Goal: Task Accomplishment & Management: Manage account settings

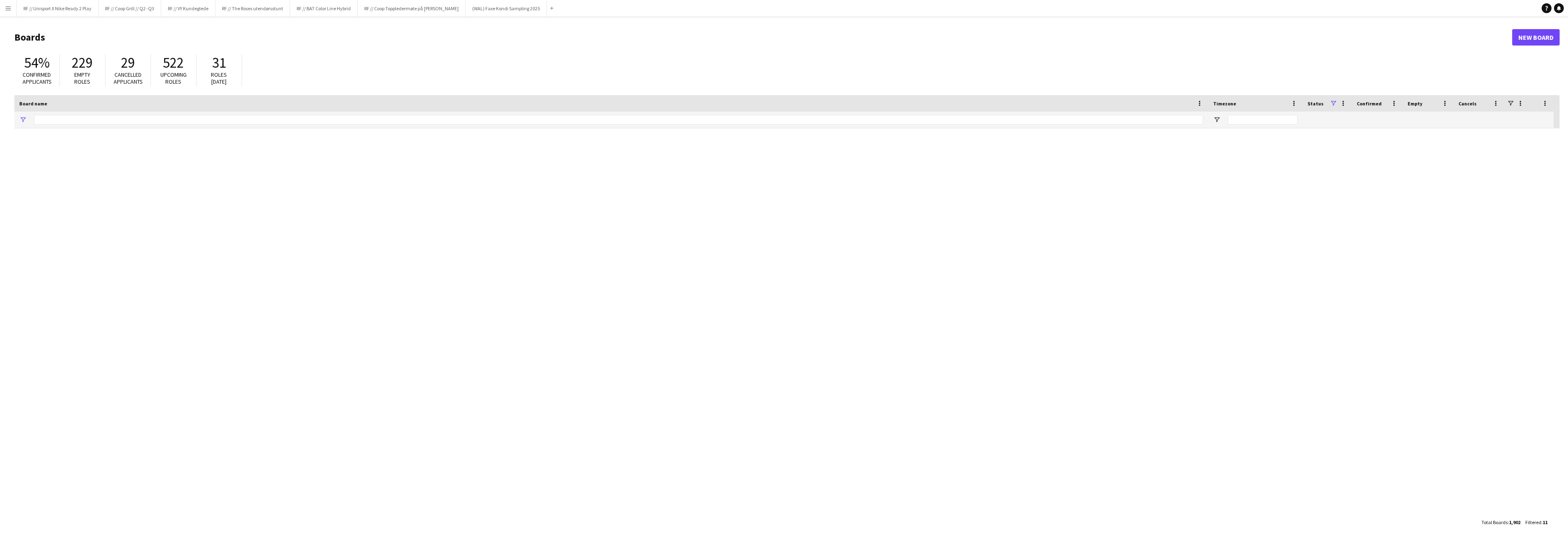
type input "**"
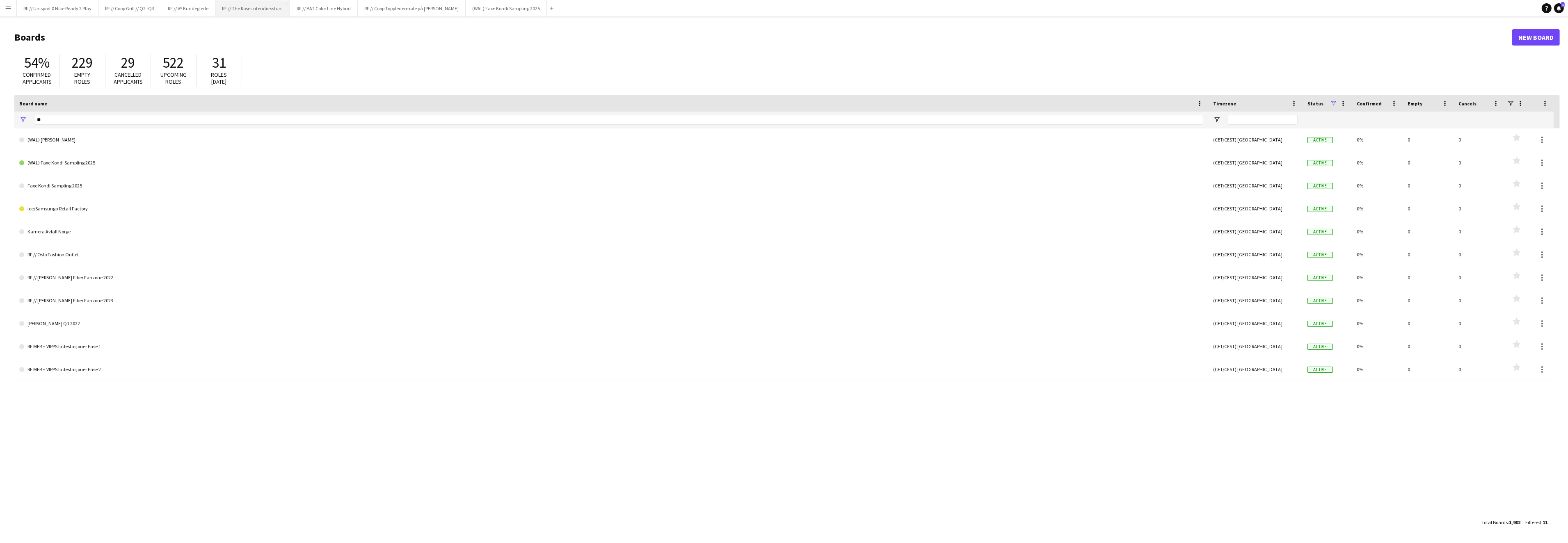
click at [248, 13] on button "RF // The Roses utendørsstunt Close" at bounding box center [253, 9] width 75 height 16
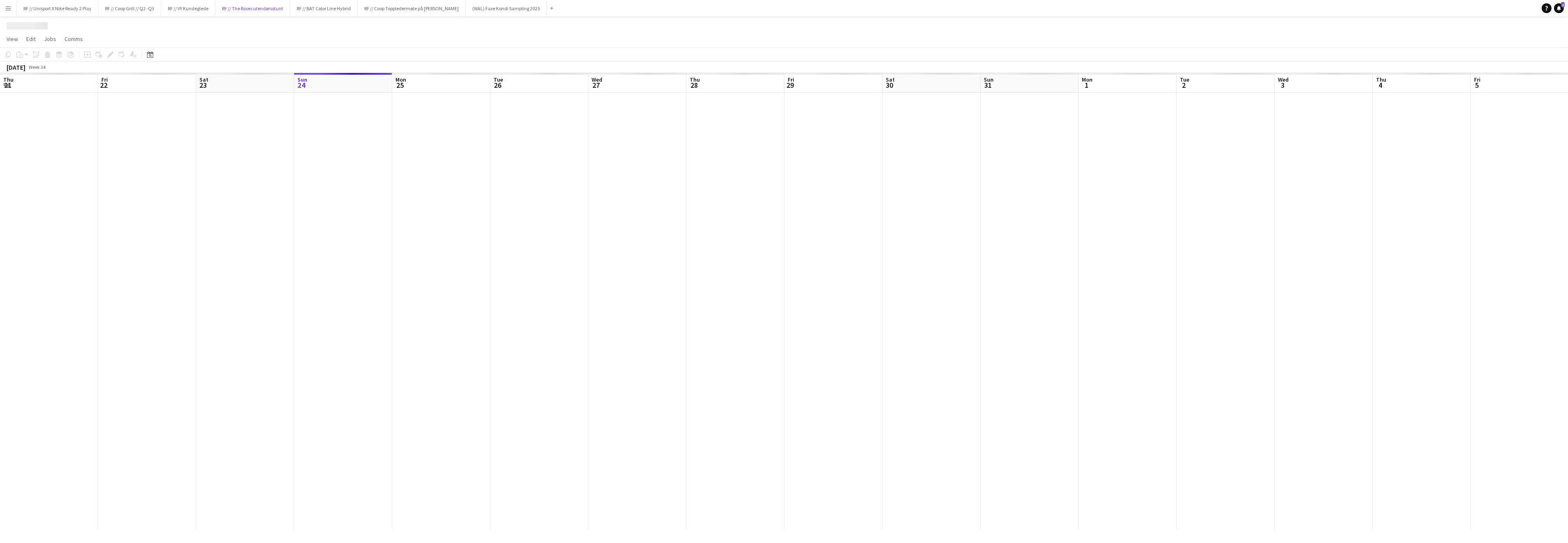
scroll to position [0, 195]
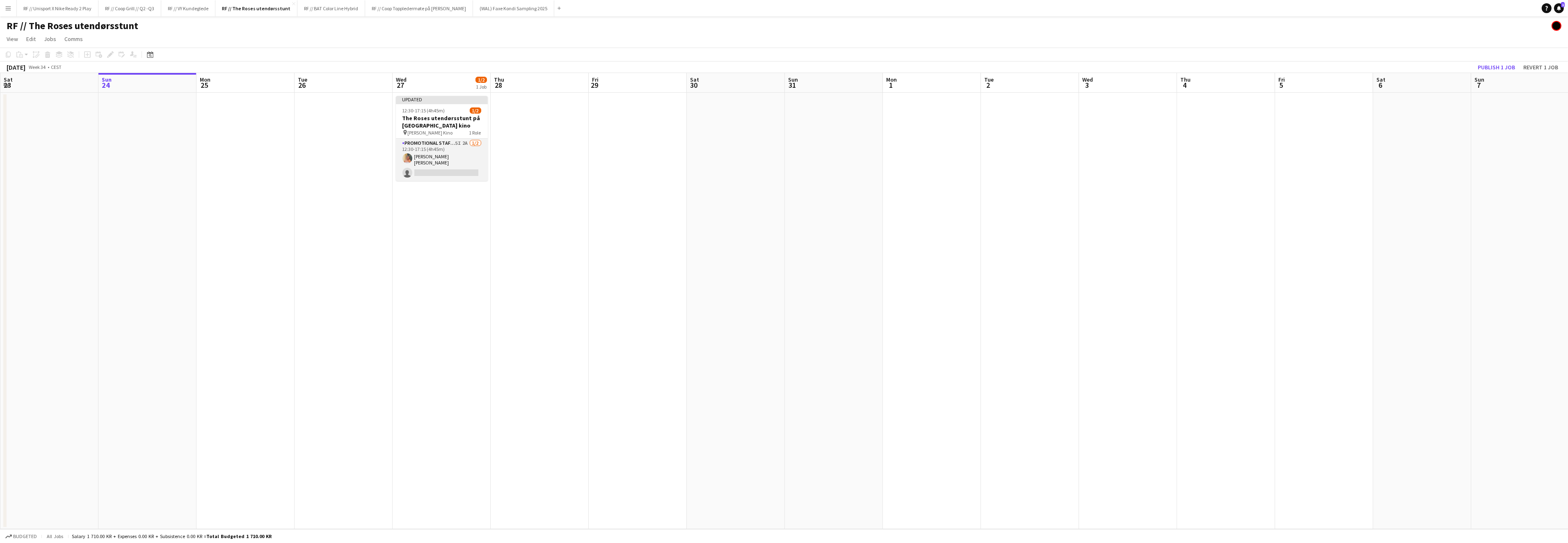
click at [438, 170] on app-card-role "Promotional Staffing (Brand Ambassadors) 5I 2A [DATE] 12:30-17:15 (4h45m) [PERS…" at bounding box center [441, 159] width 92 height 42
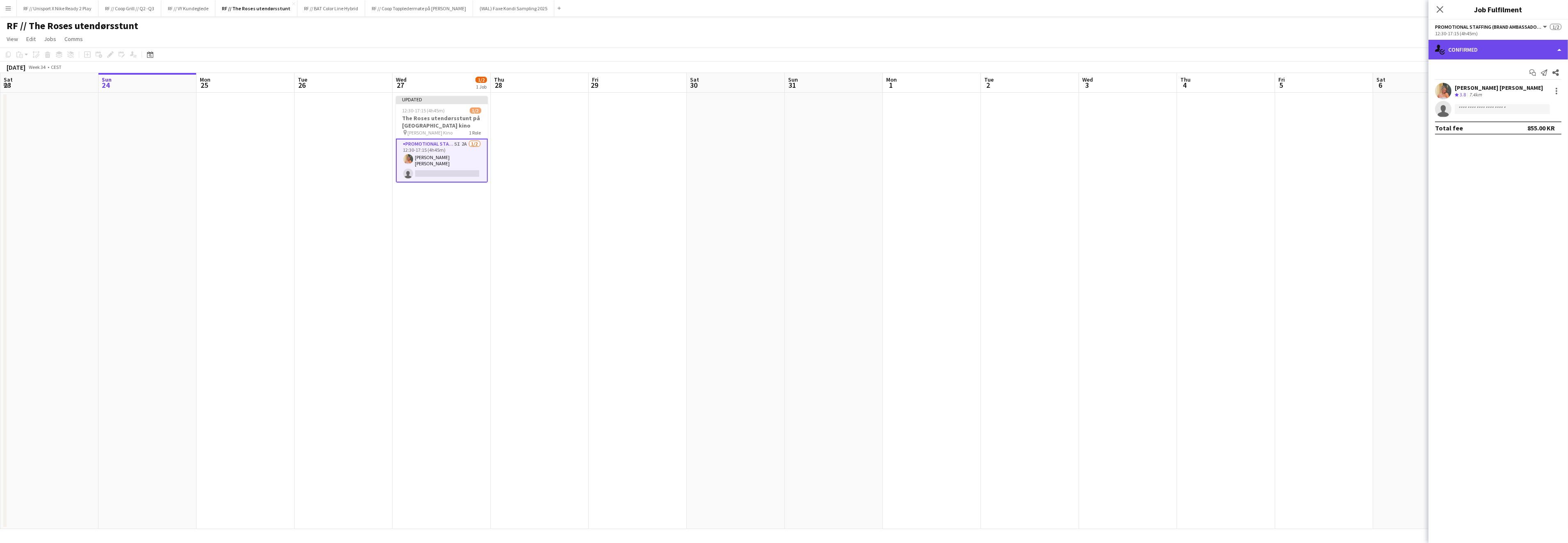
click at [1552, 52] on div "single-neutral-actions-check-2 Confirmed" at bounding box center [1498, 49] width 139 height 19
click at [1514, 133] on div "single-neutral-actions-information Applicants" at bounding box center [1525, 133] width 81 height 16
click at [1443, 117] on app-user-avatar at bounding box center [1443, 108] width 16 height 16
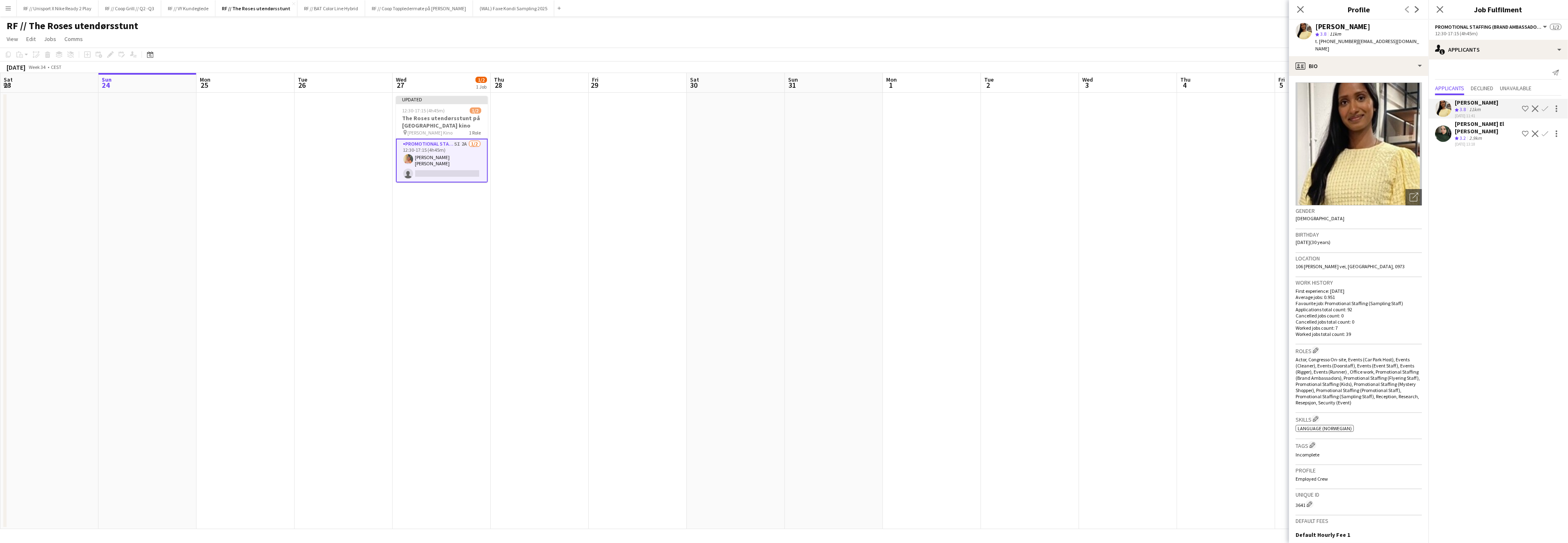
click at [1447, 139] on app-user-avatar at bounding box center [1443, 133] width 16 height 16
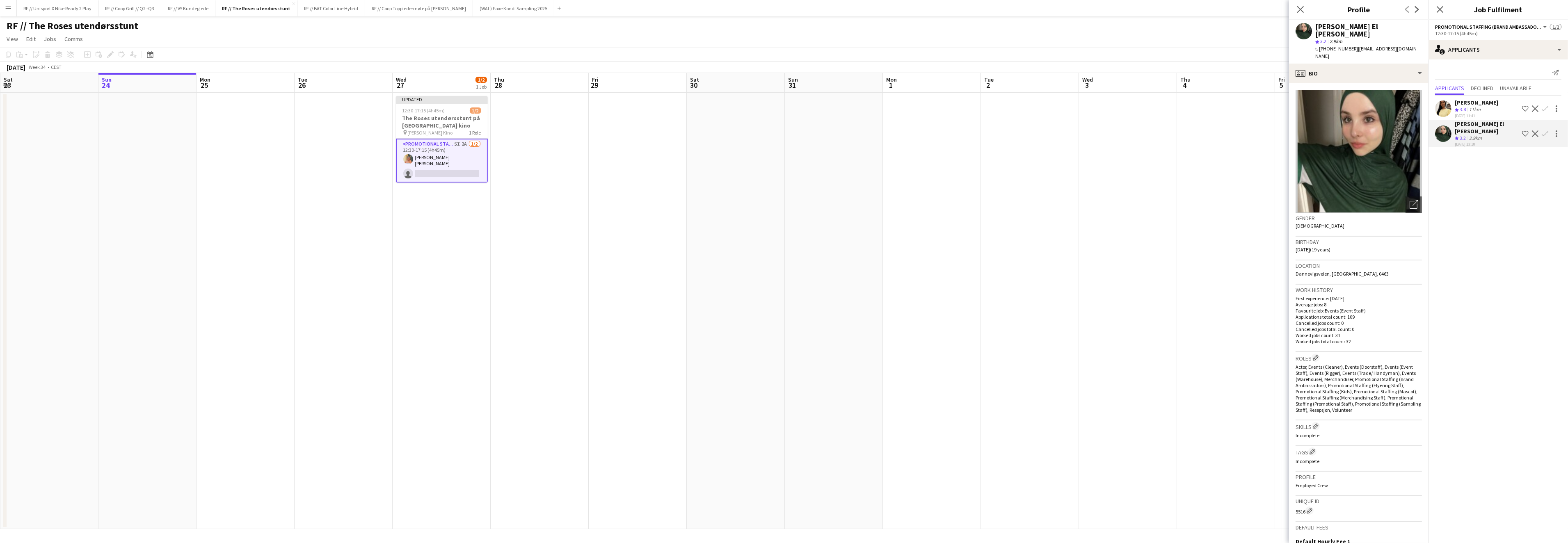
click at [1449, 110] on app-user-avatar at bounding box center [1443, 108] width 16 height 16
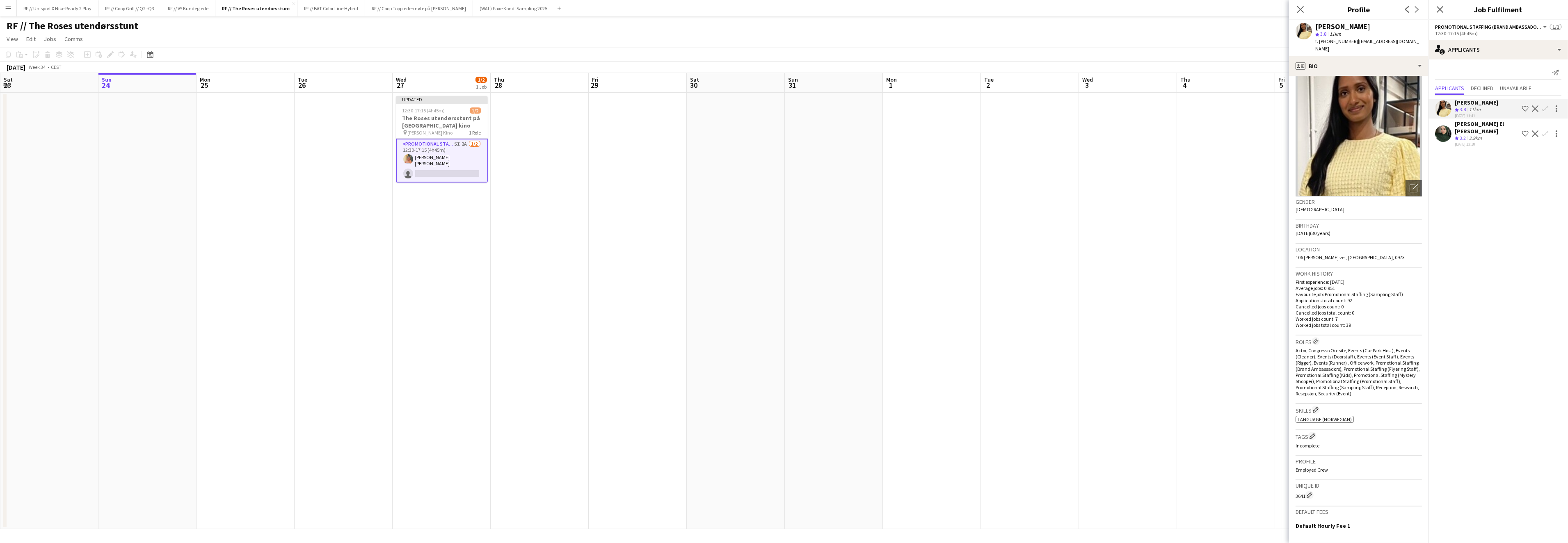
scroll to position [0, 0]
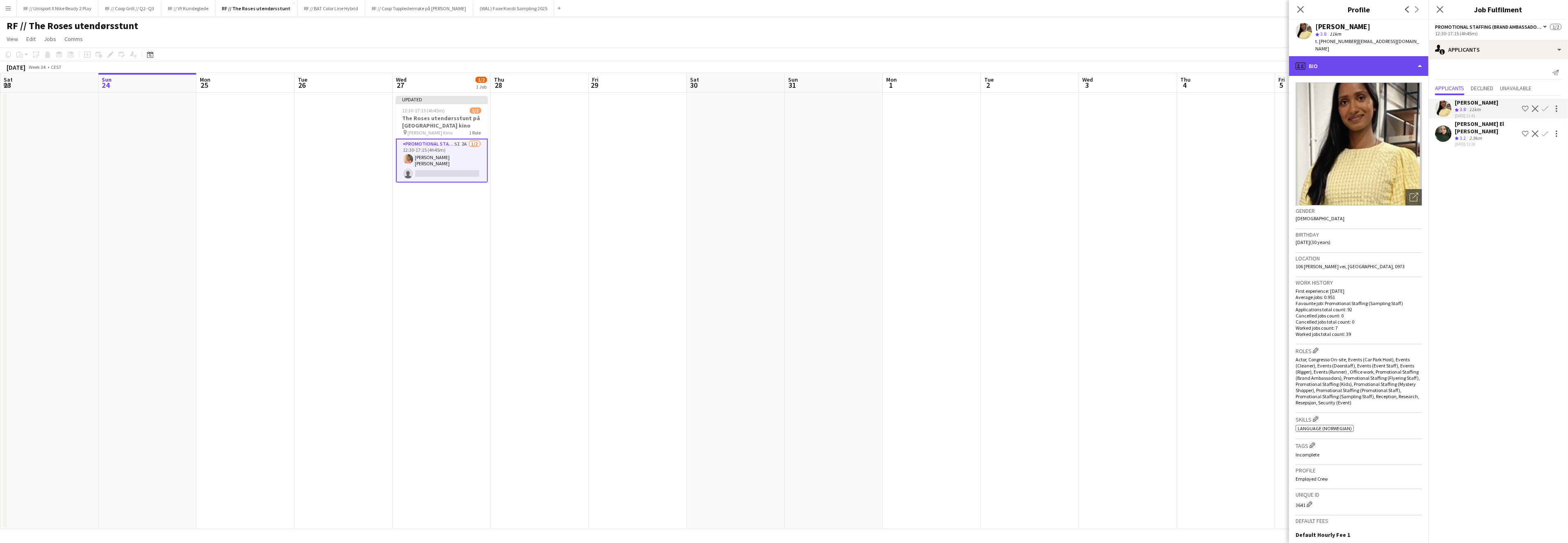
click at [1403, 58] on div "profile Bio" at bounding box center [1359, 66] width 139 height 19
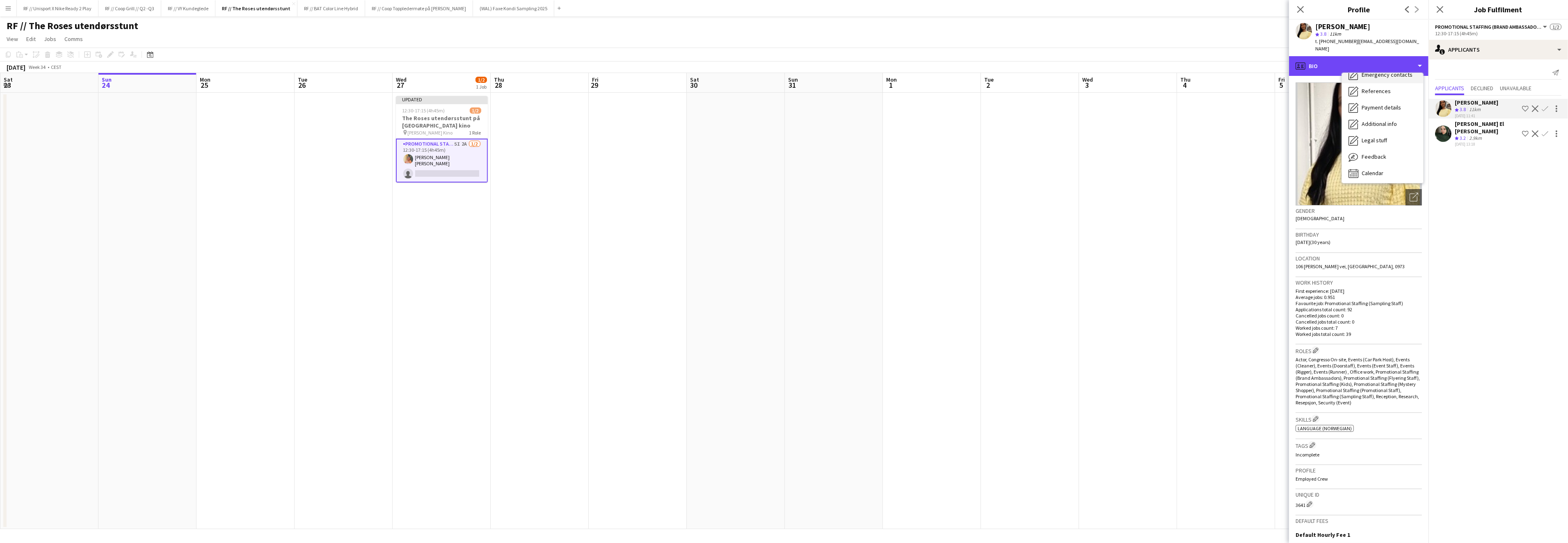
scroll to position [77, 0]
click at [1377, 168] on span "Calendar" at bounding box center [1373, 172] width 22 height 7
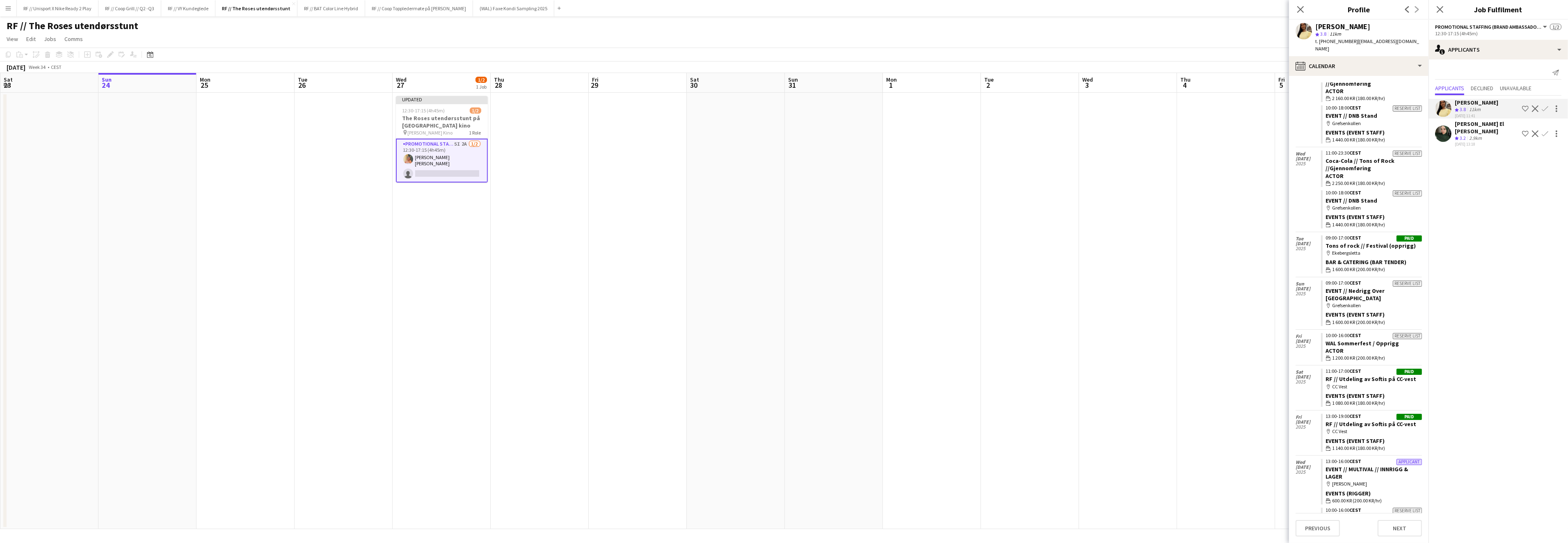
scroll to position [1240, 0]
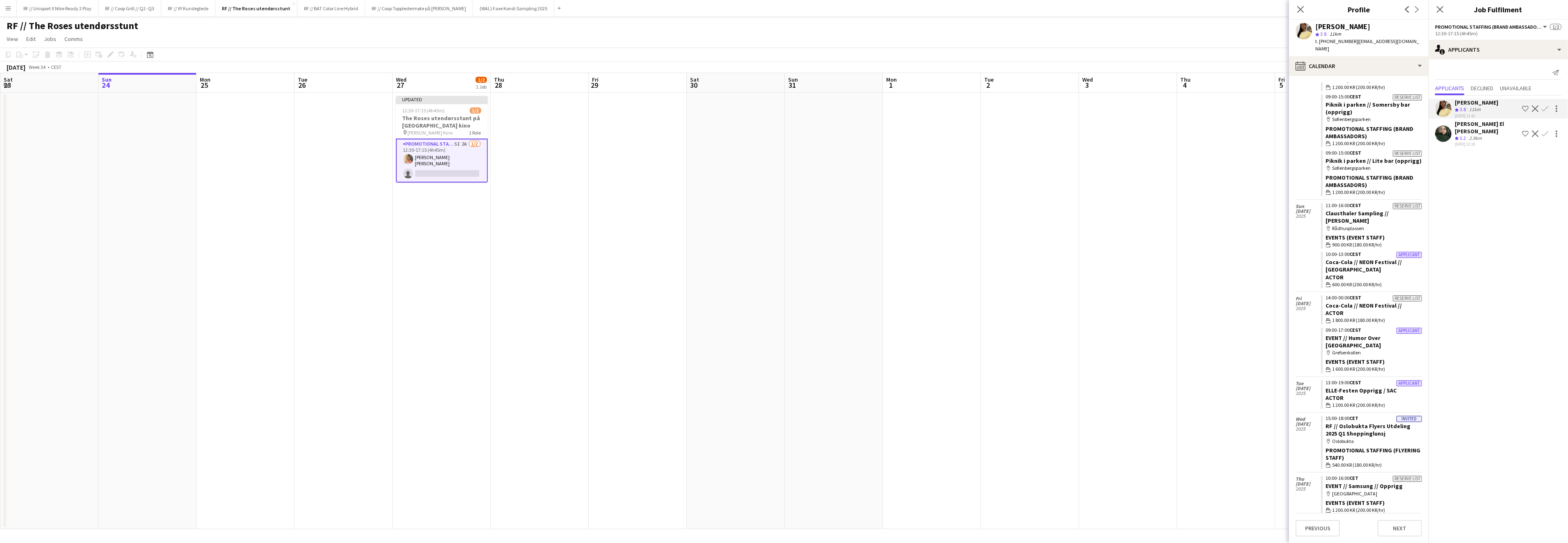
click at [1439, 135] on app-user-avatar at bounding box center [1443, 133] width 16 height 16
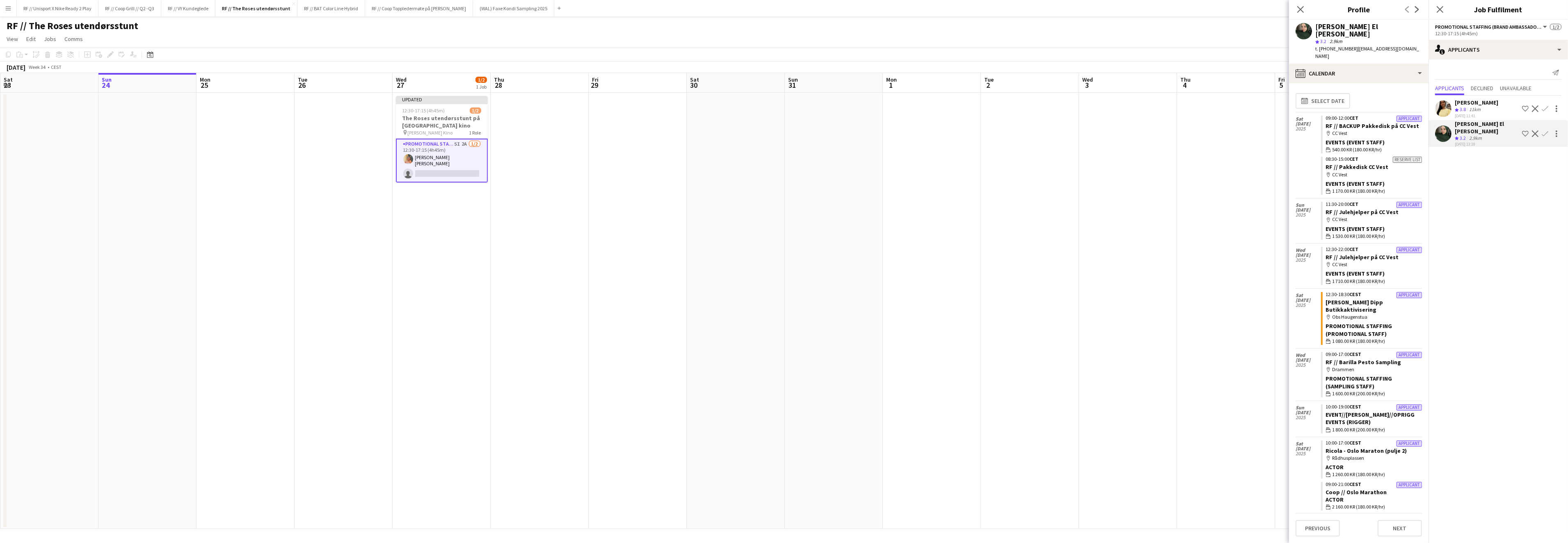
click at [1302, 33] on app-user-avatar at bounding box center [1303, 31] width 16 height 16
drag, startPoint x: 1342, startPoint y: 55, endPoint x: 1345, endPoint y: 62, distance: 7.6
click at [1342, 63] on div "calendar-full Calendar" at bounding box center [1359, 73] width 139 height 19
click at [1373, 171] on div "Calendar Calendar" at bounding box center [1382, 179] width 81 height 16
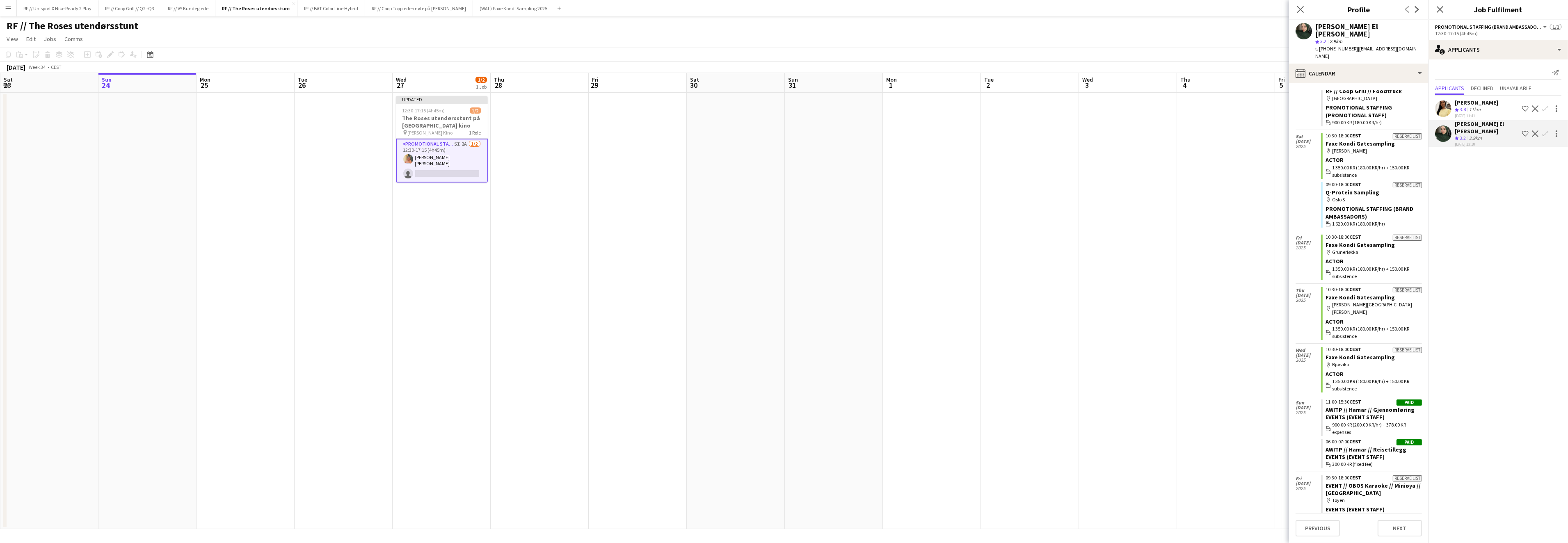
scroll to position [3779, 0]
click at [1544, 137] on app-icon "Confirm" at bounding box center [1545, 133] width 7 height 7
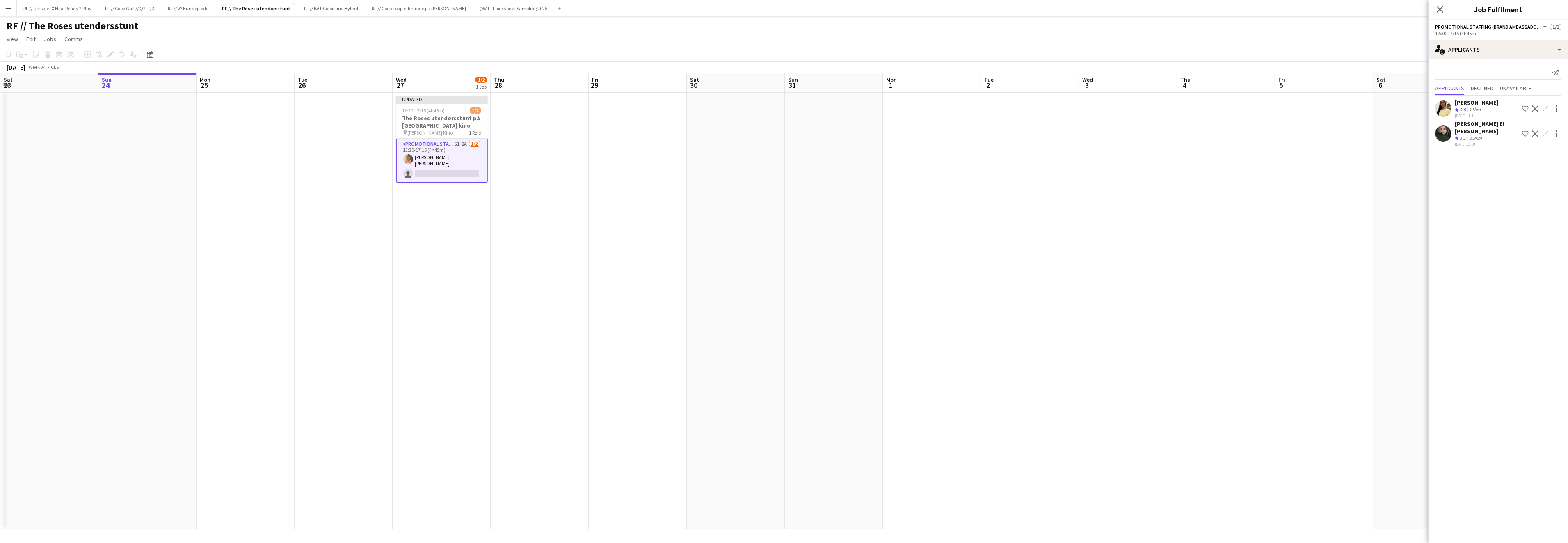
click at [1544, 137] on app-icon "Confirm" at bounding box center [1545, 133] width 7 height 7
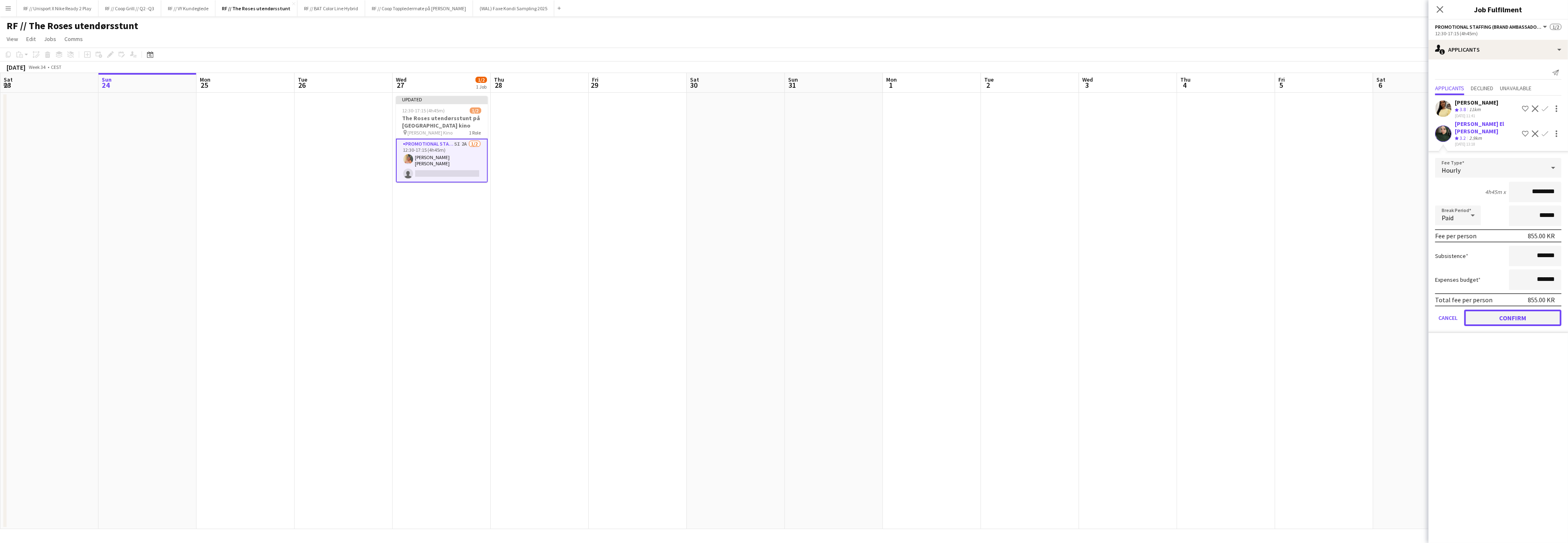
click at [1518, 315] on button "Confirm" at bounding box center [1513, 318] width 97 height 16
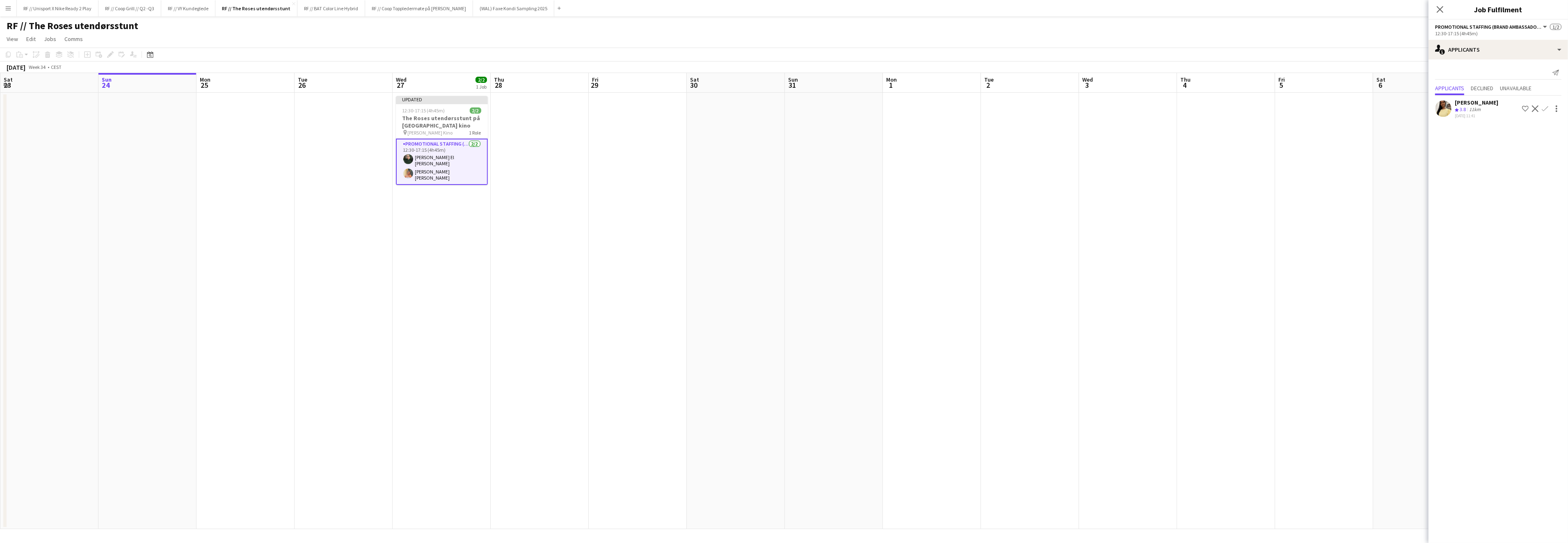
click at [1235, 158] on app-date-cell at bounding box center [1226, 310] width 98 height 436
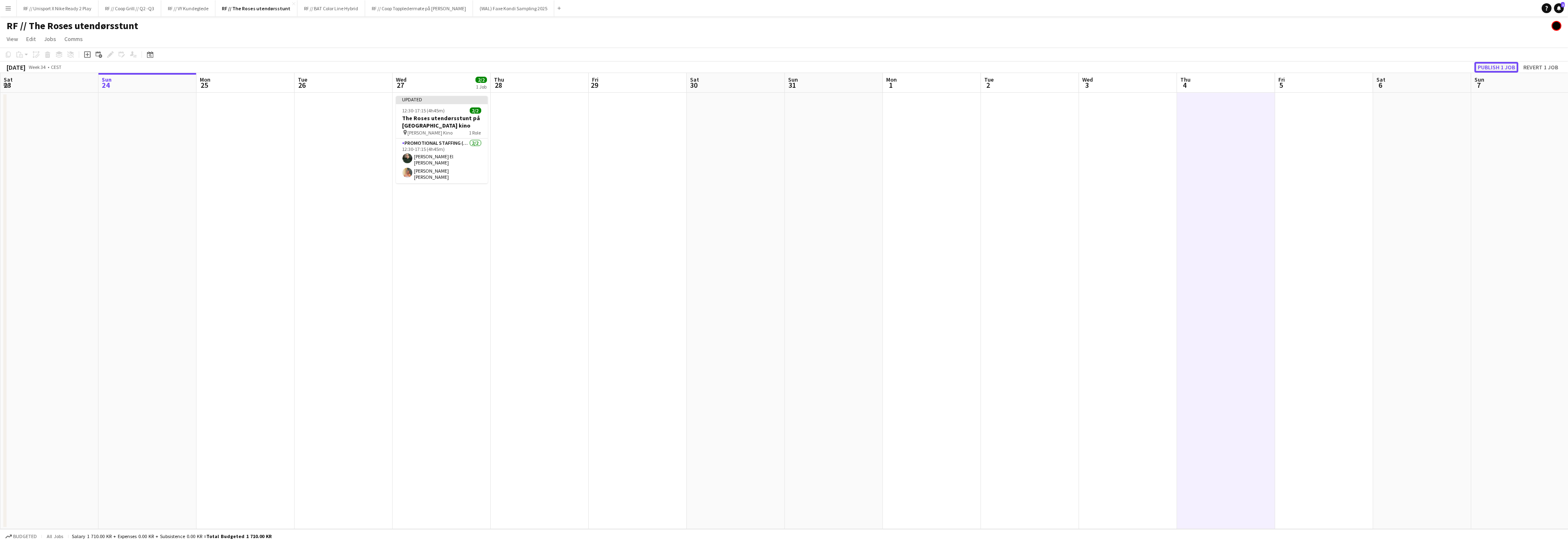
click at [1492, 71] on button "Publish 1 job" at bounding box center [1496, 68] width 44 height 11
